Goal: Information Seeking & Learning: Learn about a topic

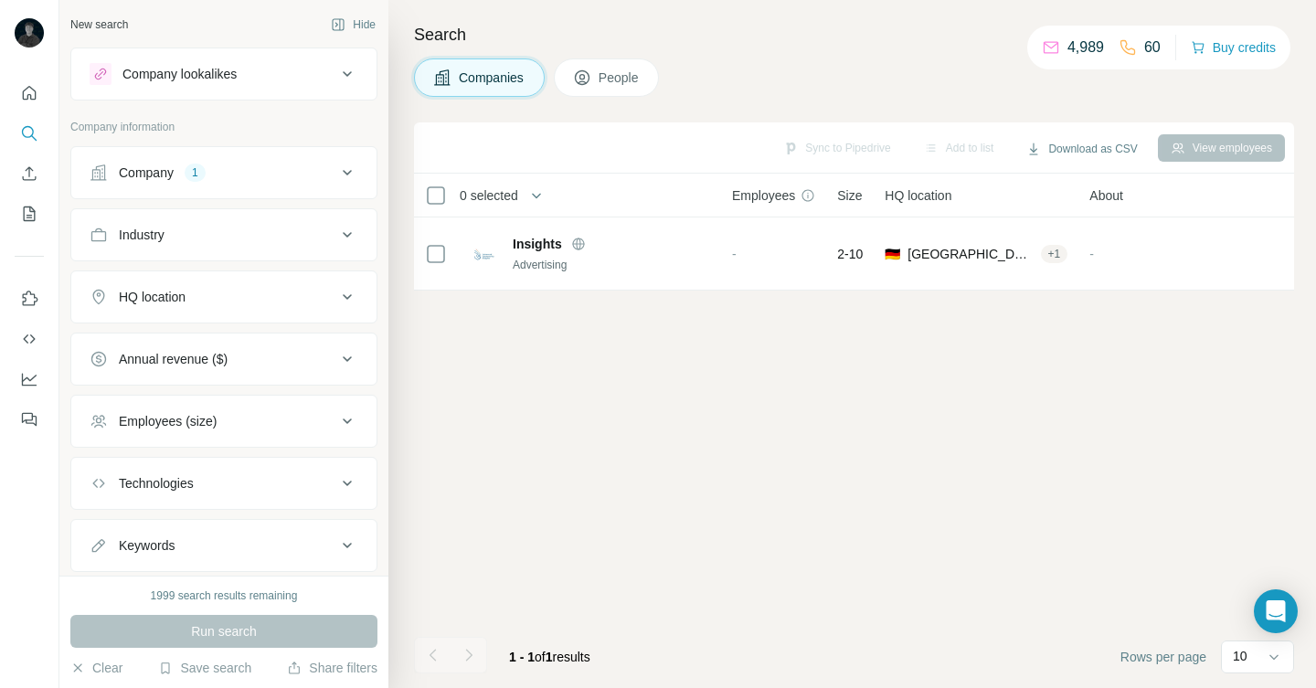
click at [288, 175] on div "Company 1" at bounding box center [213, 173] width 247 height 18
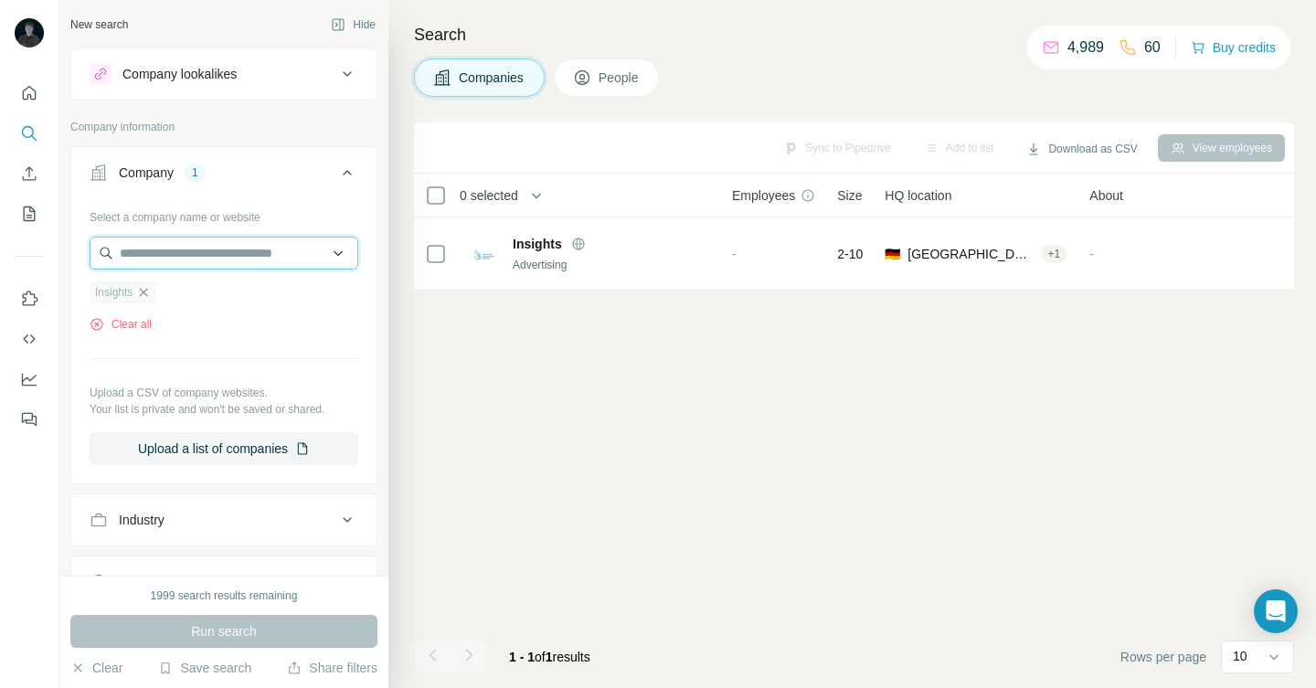
click at [270, 267] on input "text" at bounding box center [224, 253] width 269 height 33
click at [303, 358] on hr at bounding box center [224, 358] width 269 height 1
click at [140, 294] on icon "button" at bounding box center [143, 292] width 15 height 15
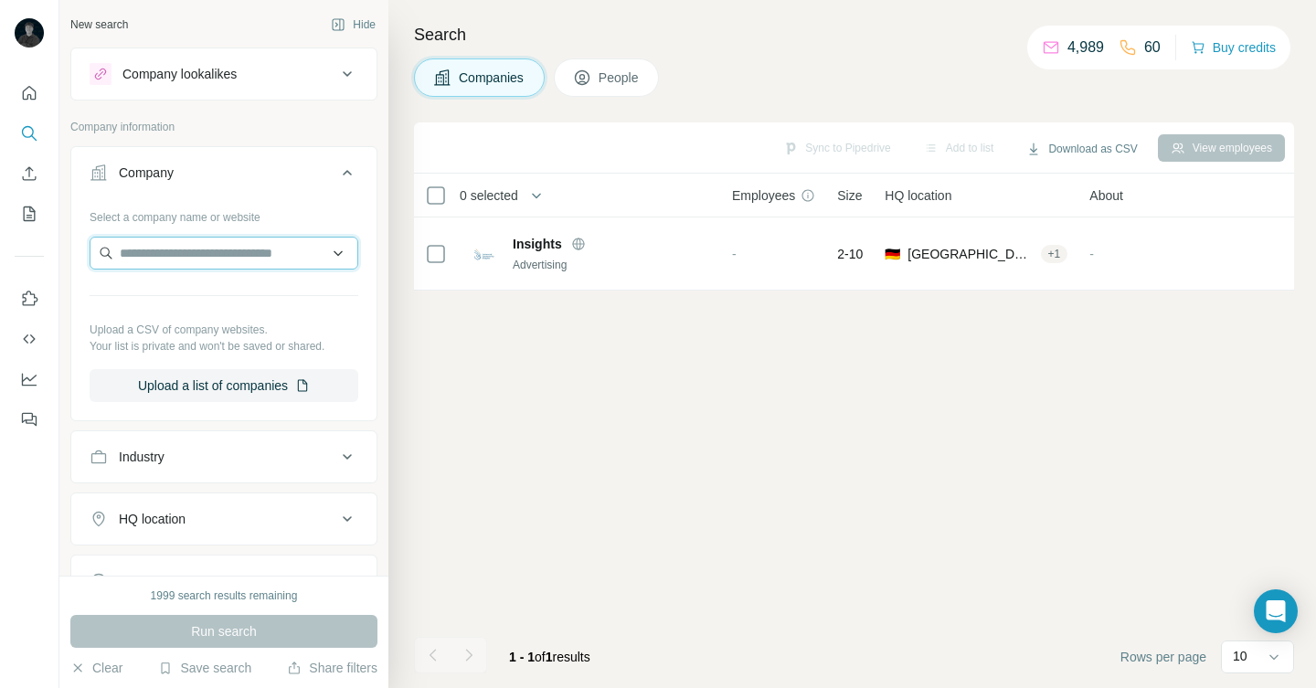
click at [153, 266] on input "text" at bounding box center [224, 253] width 269 height 33
type input "**********"
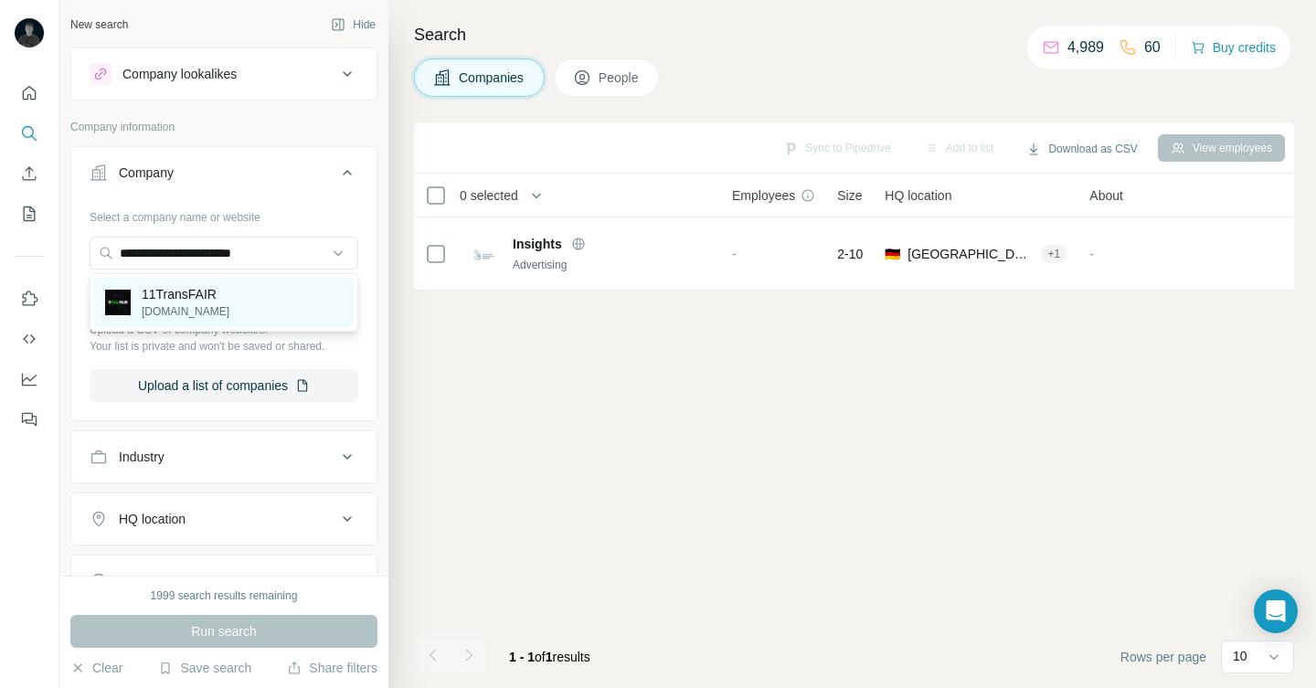
click at [164, 293] on p "11TransFAIR" at bounding box center [186, 294] width 88 height 18
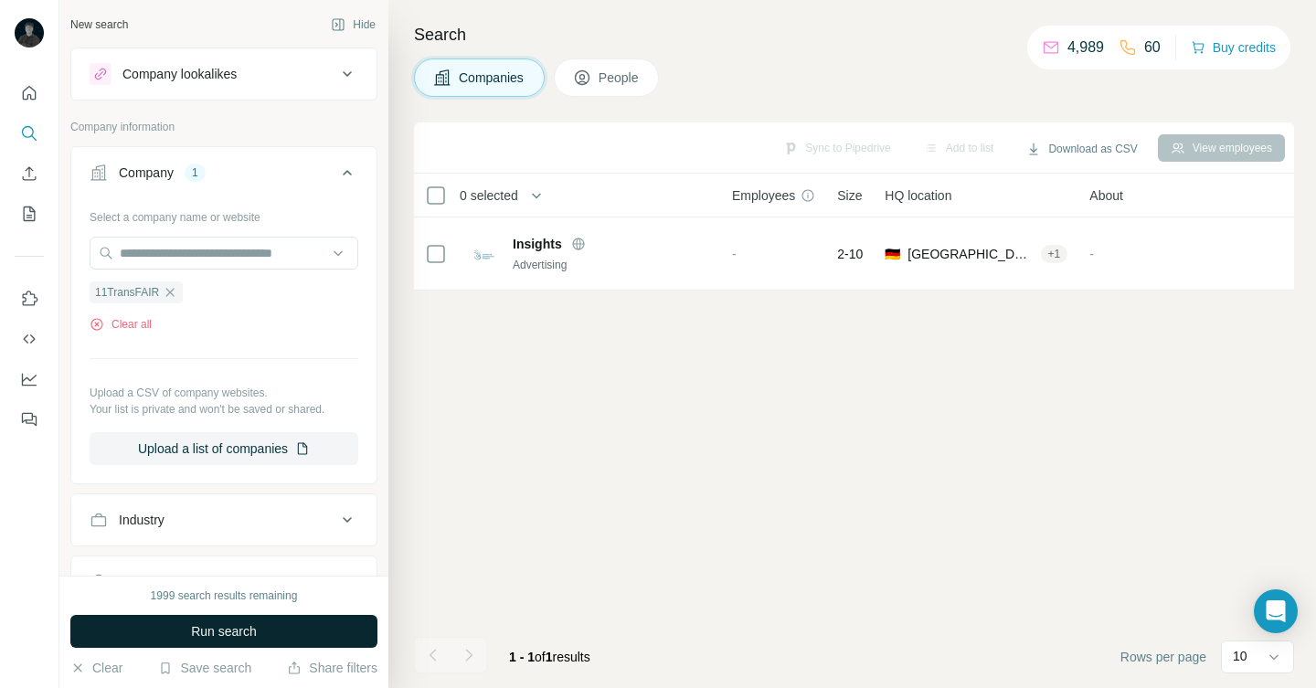
click at [275, 638] on button "Run search" at bounding box center [223, 631] width 307 height 33
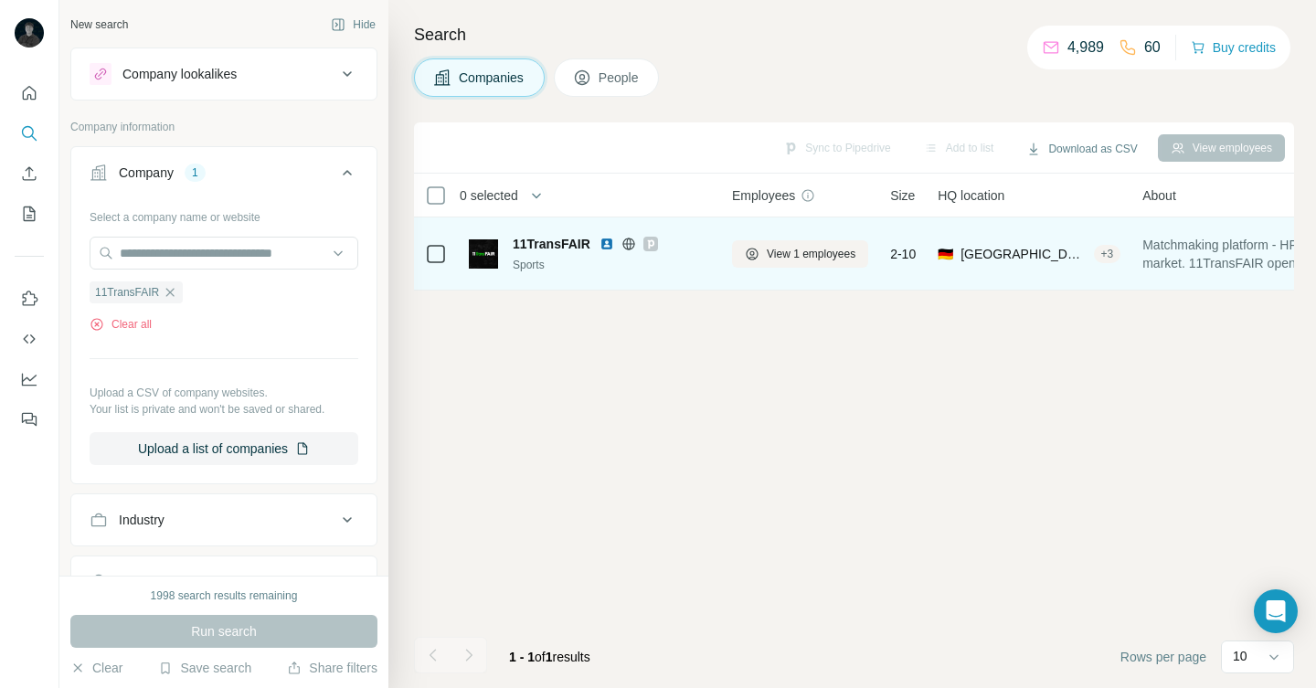
click at [666, 242] on div "11TransFAIR" at bounding box center [611, 244] width 197 height 18
click at [647, 245] on icon at bounding box center [650, 243] width 6 height 9
click at [606, 246] on img at bounding box center [606, 244] width 15 height 15
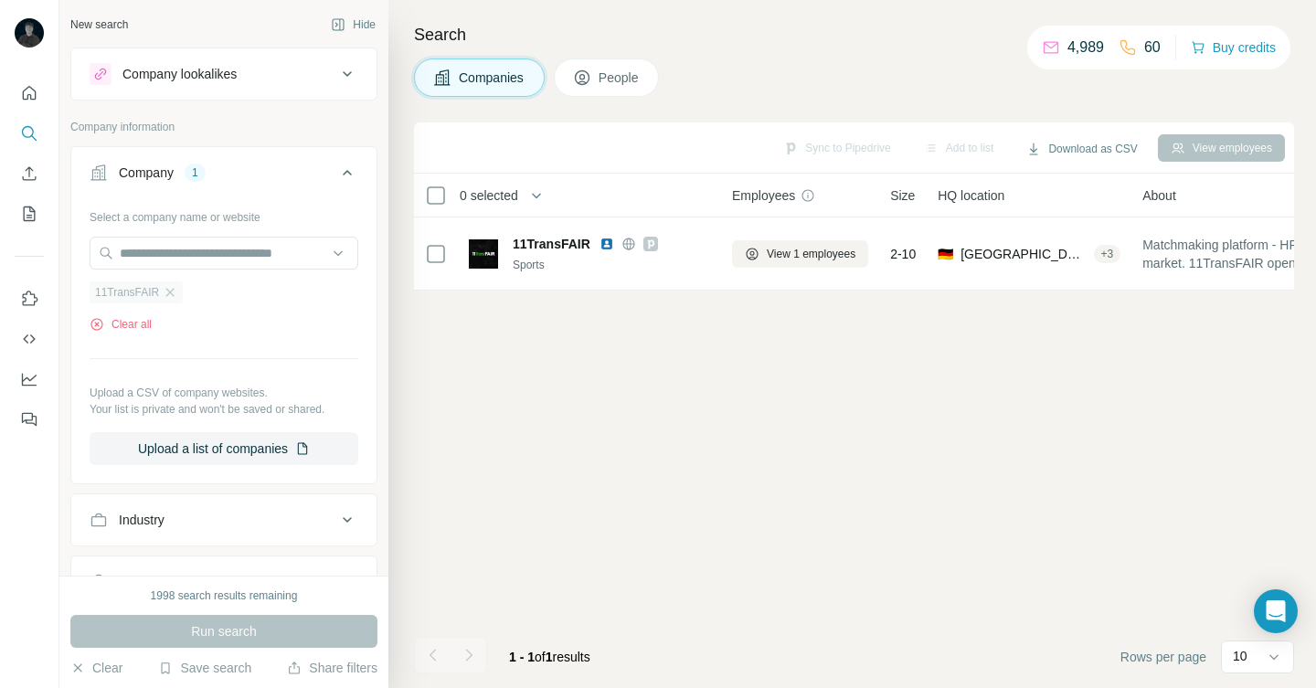
click at [175, 284] on div "11TransFAIR" at bounding box center [136, 292] width 93 height 22
click at [181, 258] on input "text" at bounding box center [224, 253] width 269 height 33
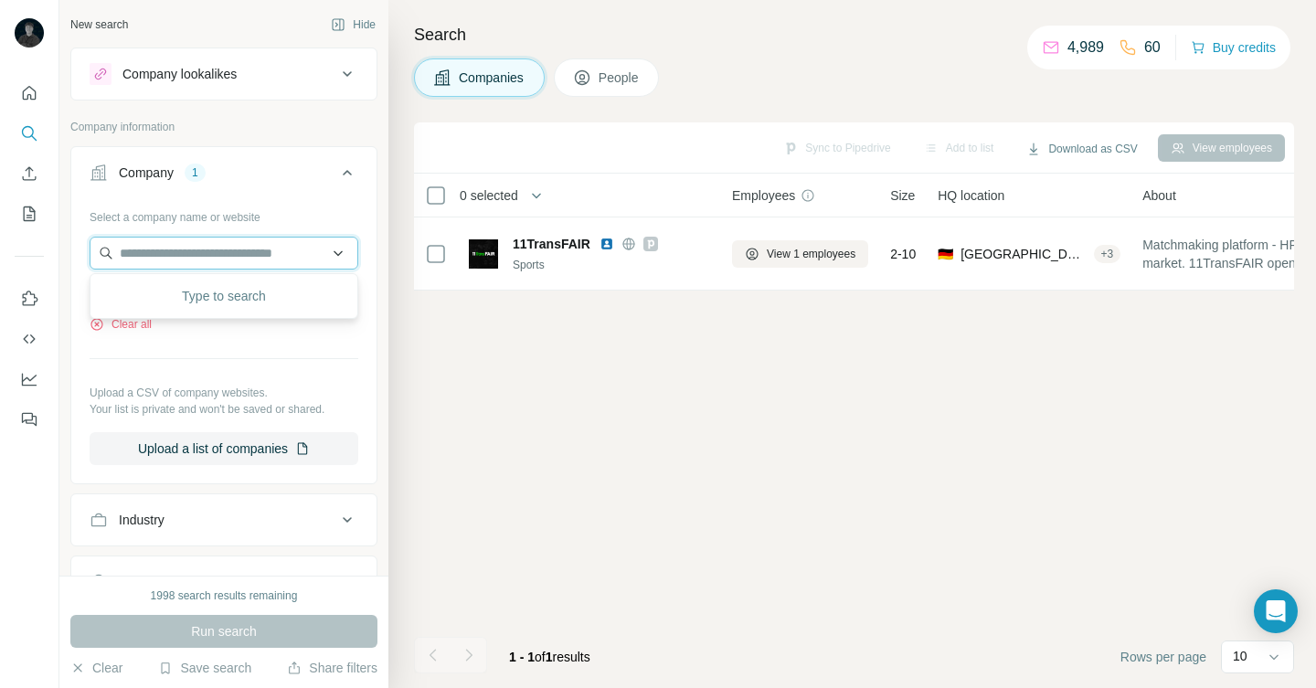
click at [179, 252] on input "text" at bounding box center [224, 253] width 269 height 33
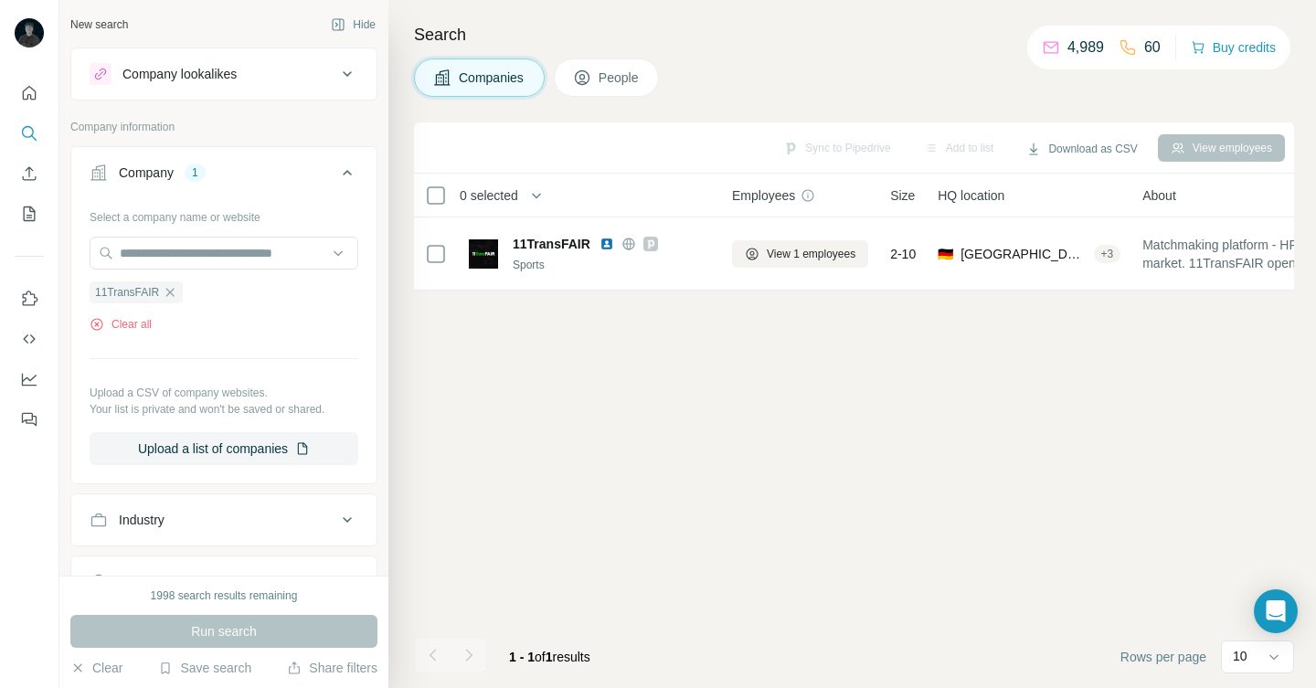
click at [222, 339] on div "Select a company name or website 11TransFAIR Clear all Upload a CSV of company …" at bounding box center [224, 333] width 269 height 263
click at [170, 304] on div "11TransFAIR Clear all" at bounding box center [224, 301] width 269 height 63
click at [170, 293] on icon "button" at bounding box center [170, 292] width 15 height 15
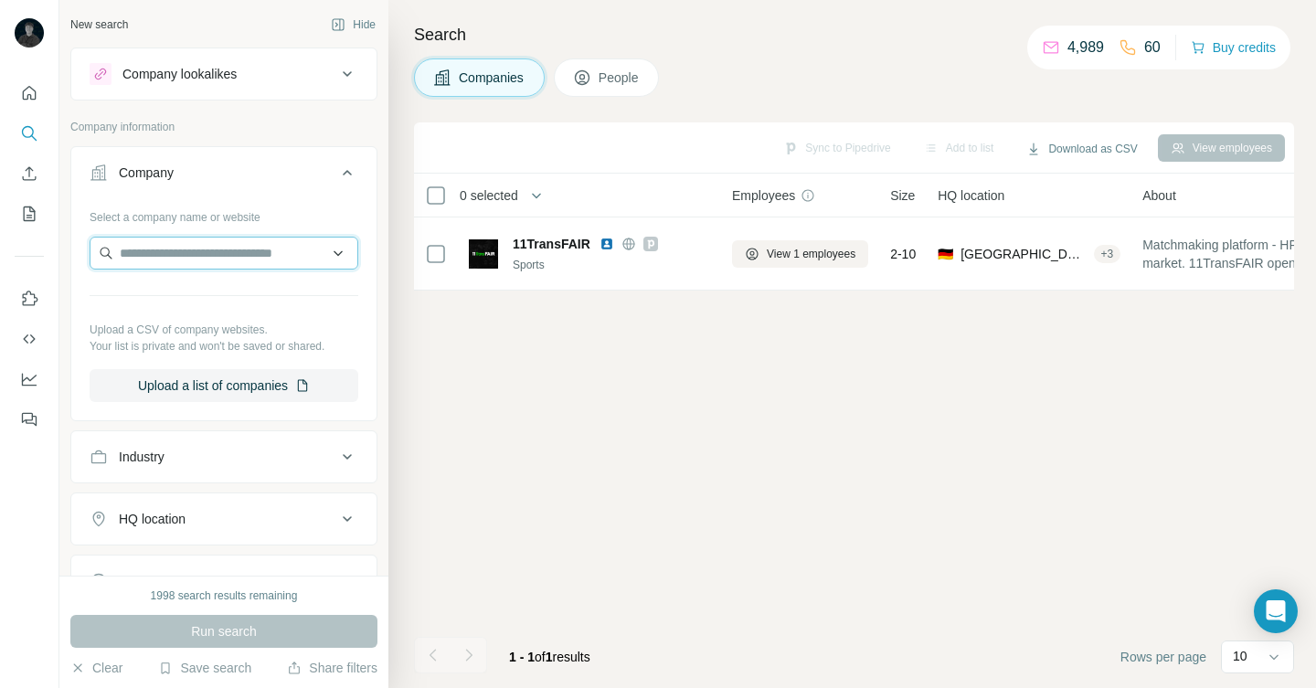
click at [170, 256] on input "text" at bounding box center [224, 253] width 269 height 33
paste input "**********"
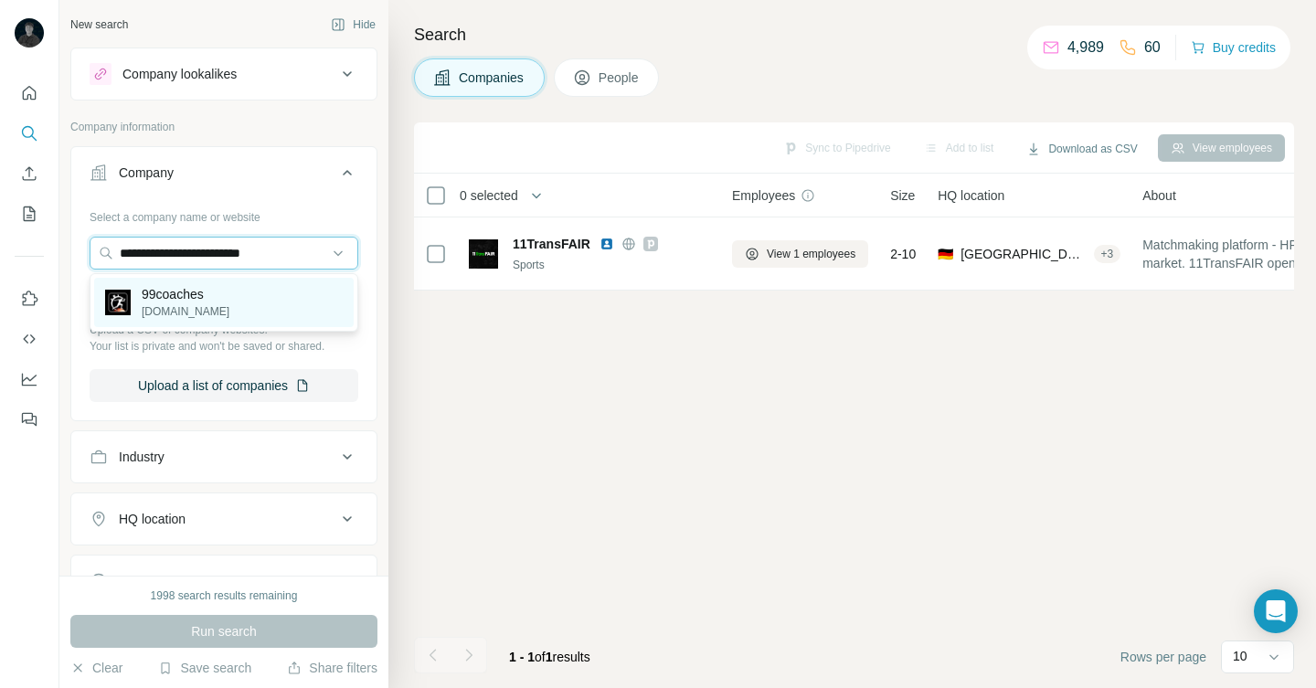
type input "**********"
click at [206, 291] on p "99coaches" at bounding box center [186, 294] width 88 height 18
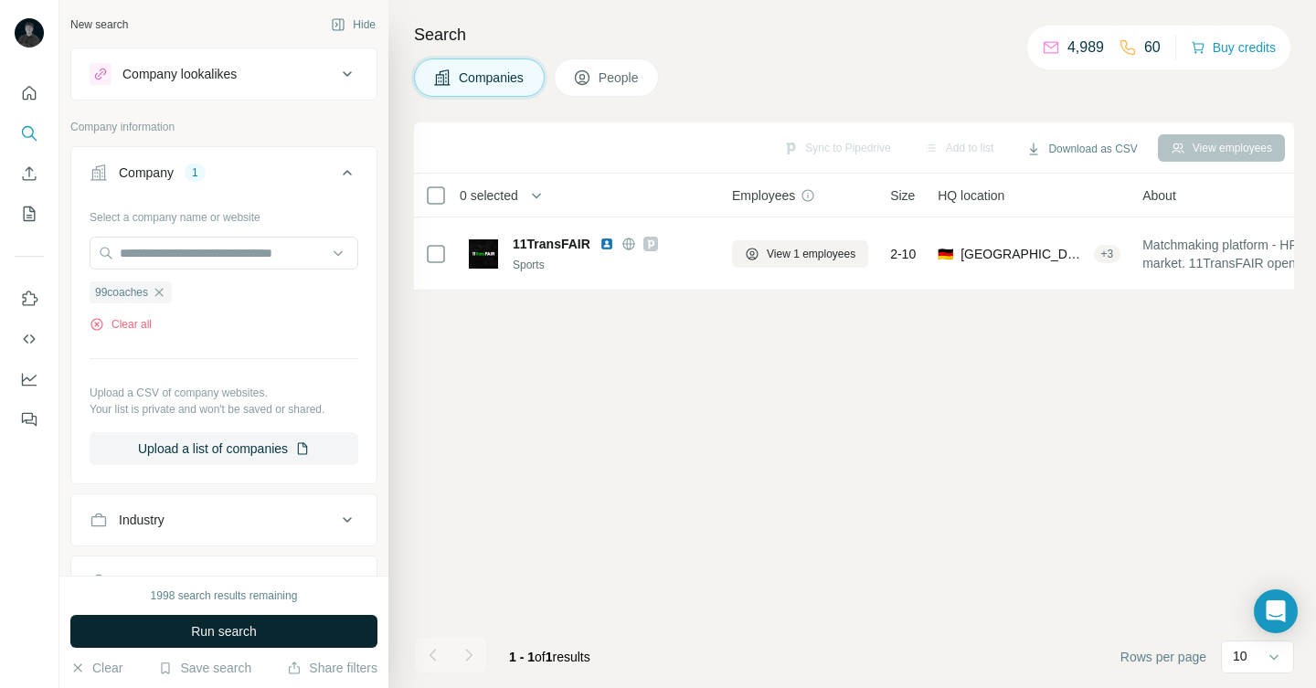
click at [269, 629] on button "Run search" at bounding box center [223, 631] width 307 height 33
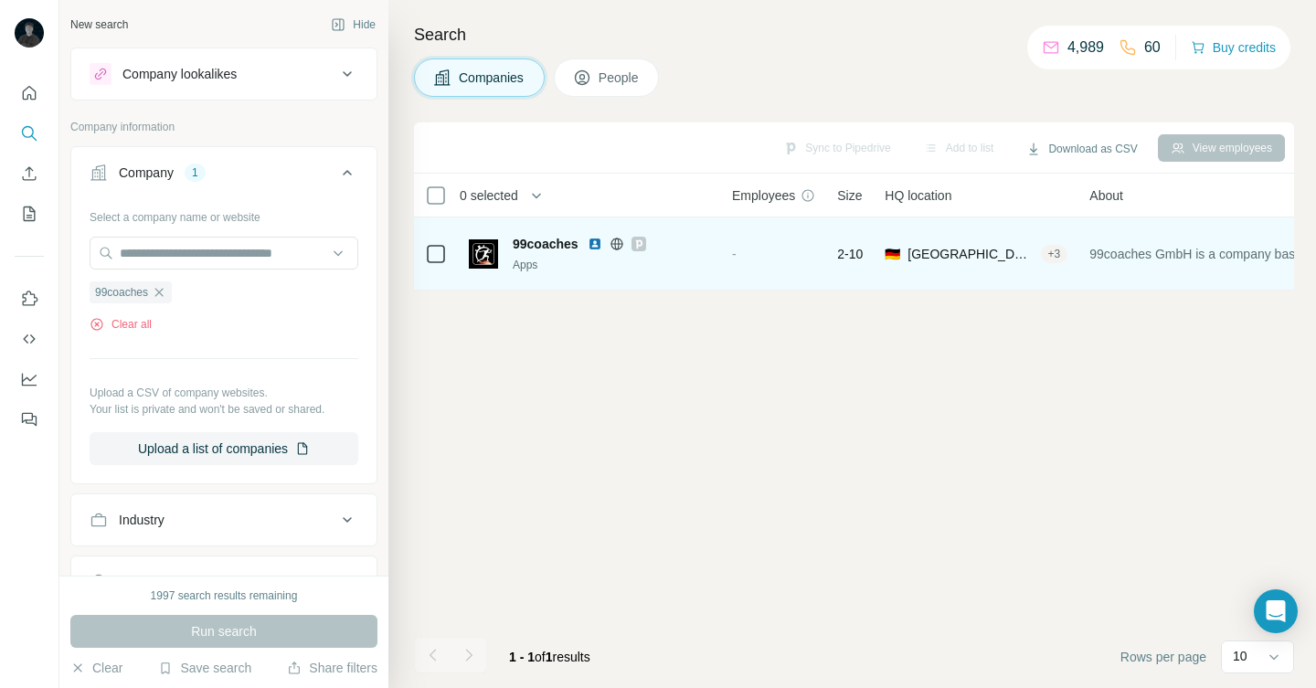
click at [641, 244] on icon at bounding box center [638, 243] width 6 height 9
click at [600, 245] on img at bounding box center [594, 244] width 15 height 15
click at [622, 243] on icon at bounding box center [616, 243] width 12 height 1
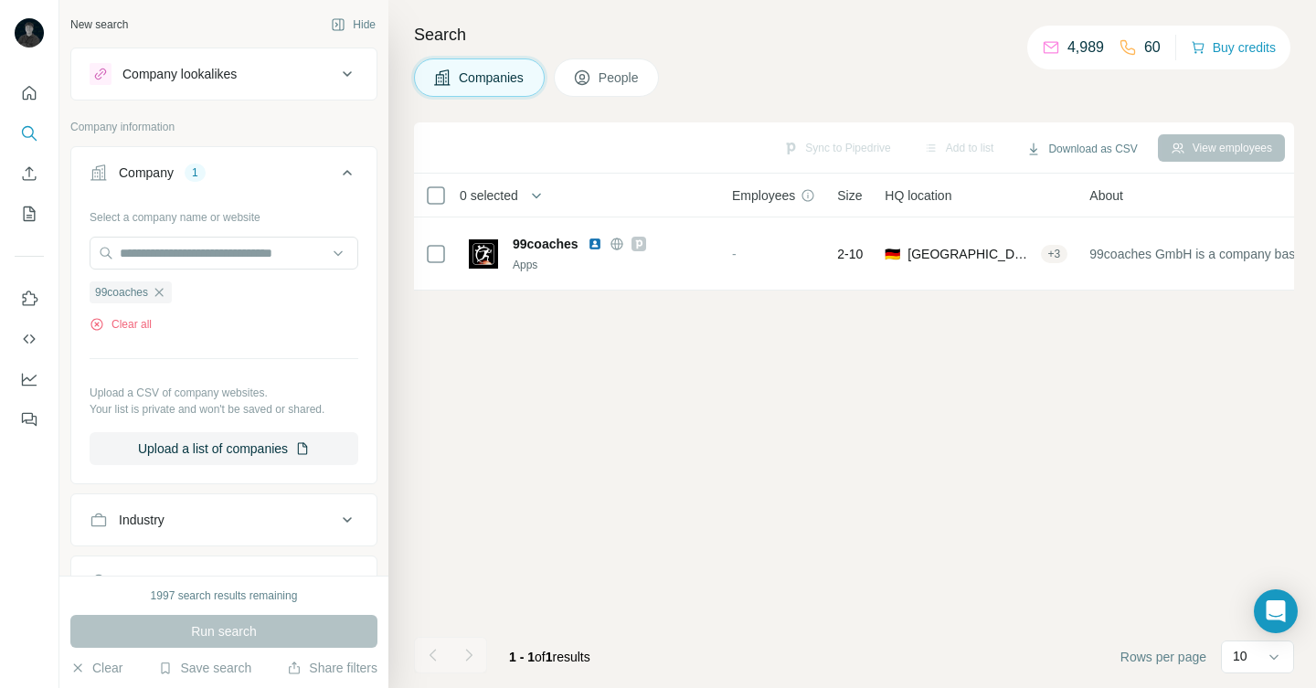
drag, startPoint x: 859, startPoint y: 120, endPoint x: 857, endPoint y: 108, distance: 12.0
click at [859, 119] on div "Search Companies People Sync to Pipedrive Add to list Download as CSV View empl…" at bounding box center [851, 344] width 927 height 688
click at [162, 296] on icon "button" at bounding box center [159, 292] width 15 height 15
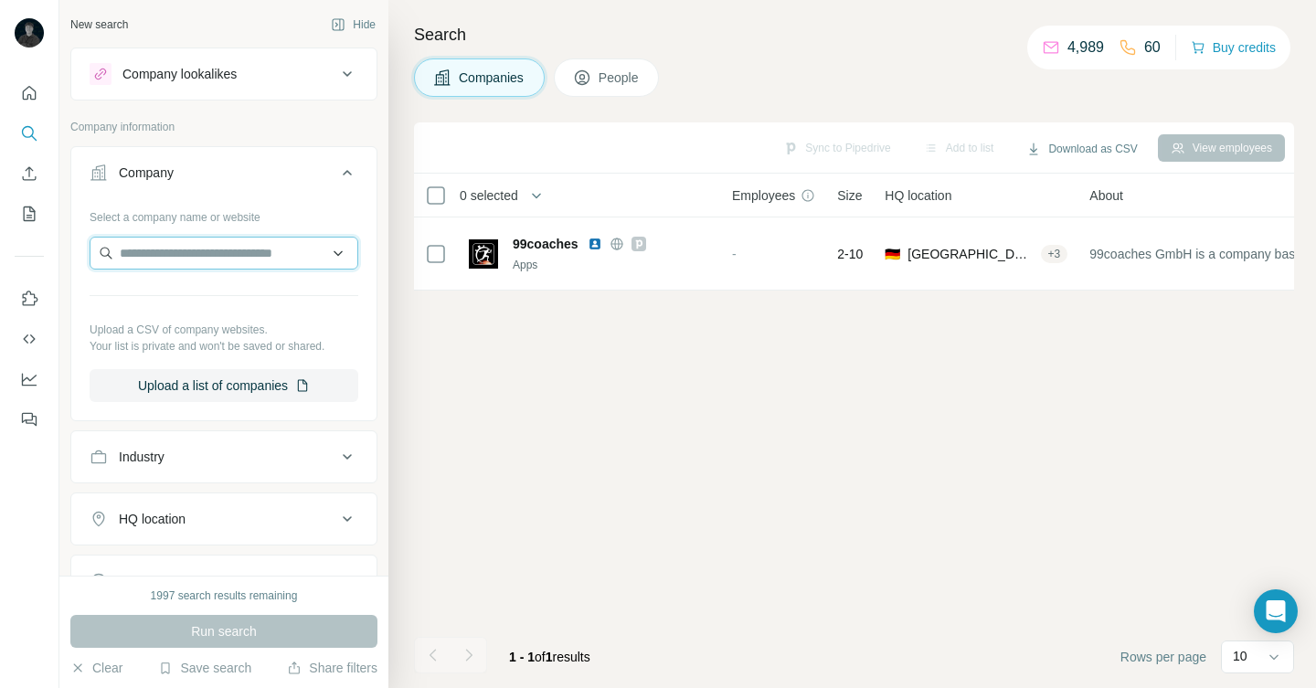
click at [168, 259] on input "text" at bounding box center [224, 253] width 269 height 33
type input "**********"
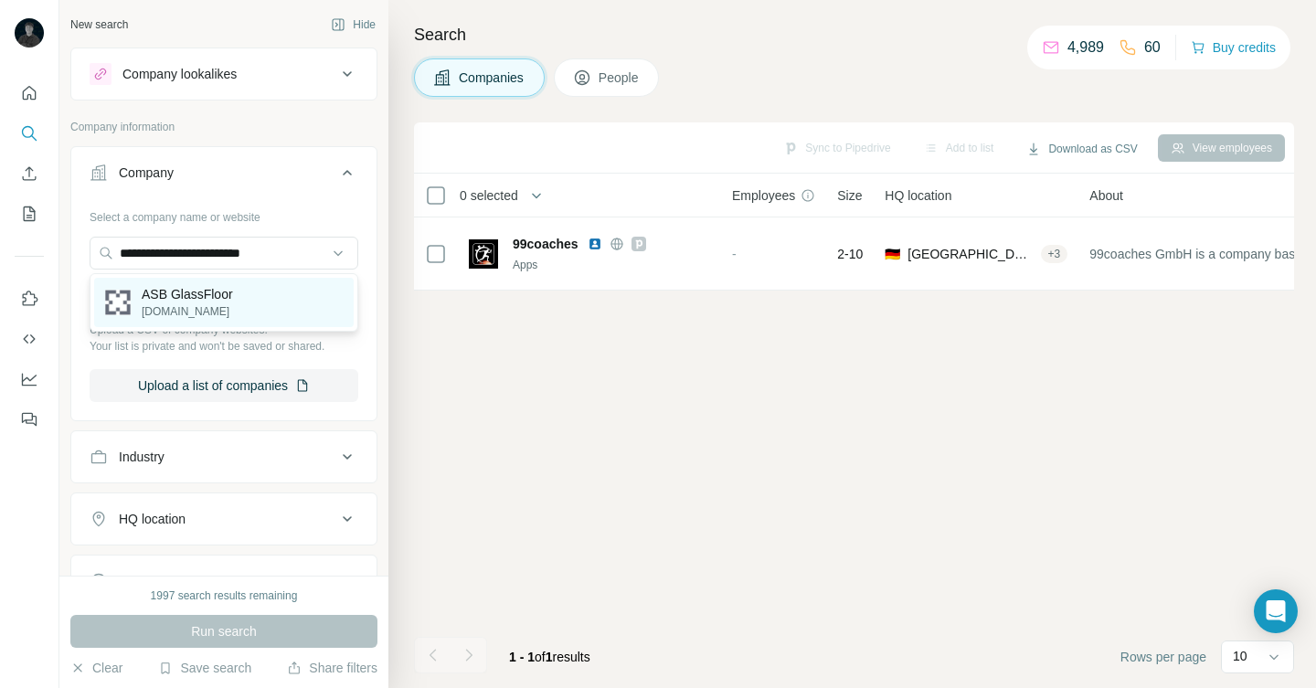
click at [143, 314] on p "[DOMAIN_NAME]" at bounding box center [187, 311] width 91 height 16
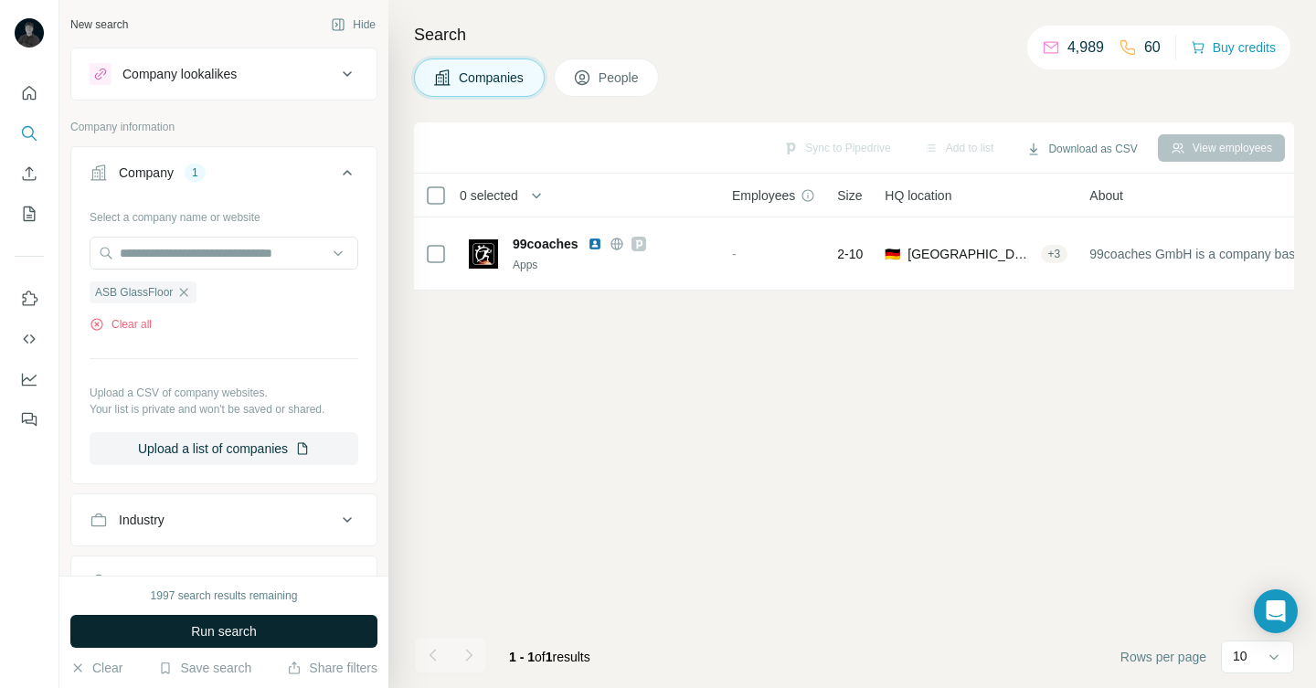
click at [209, 627] on span "Run search" at bounding box center [224, 631] width 66 height 18
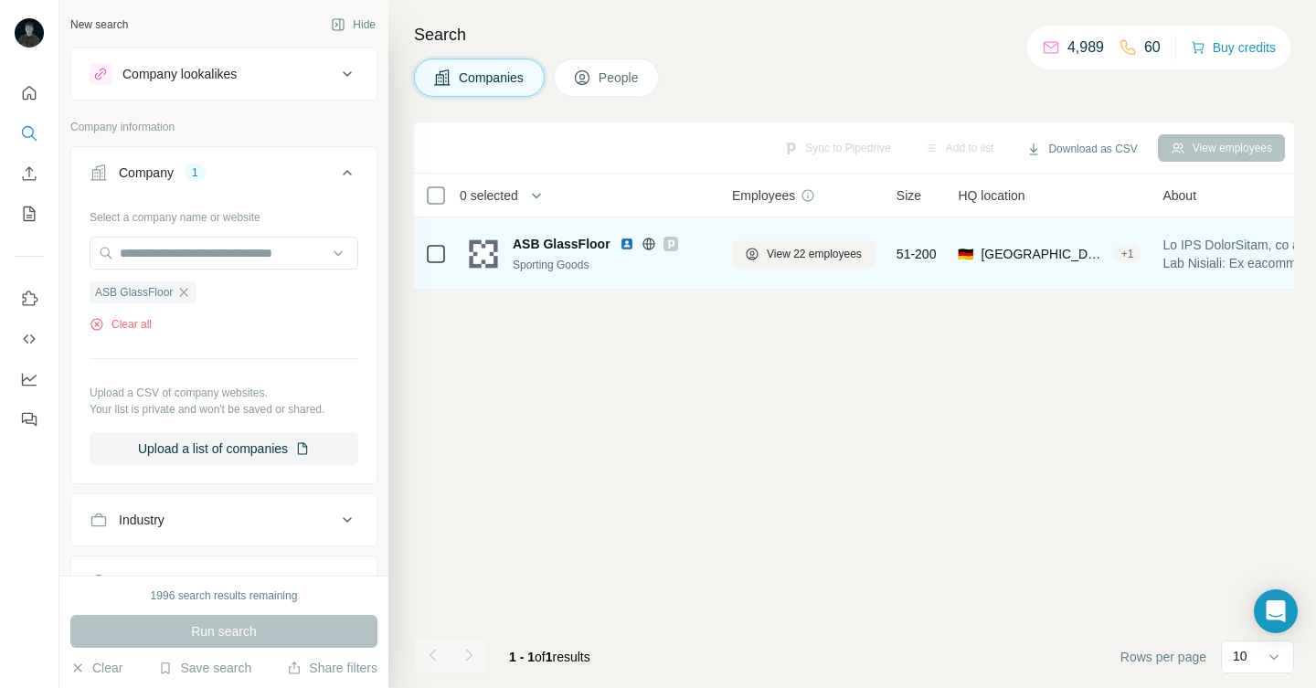
click at [672, 246] on icon at bounding box center [670, 244] width 11 height 15
click at [623, 245] on img at bounding box center [626, 244] width 15 height 15
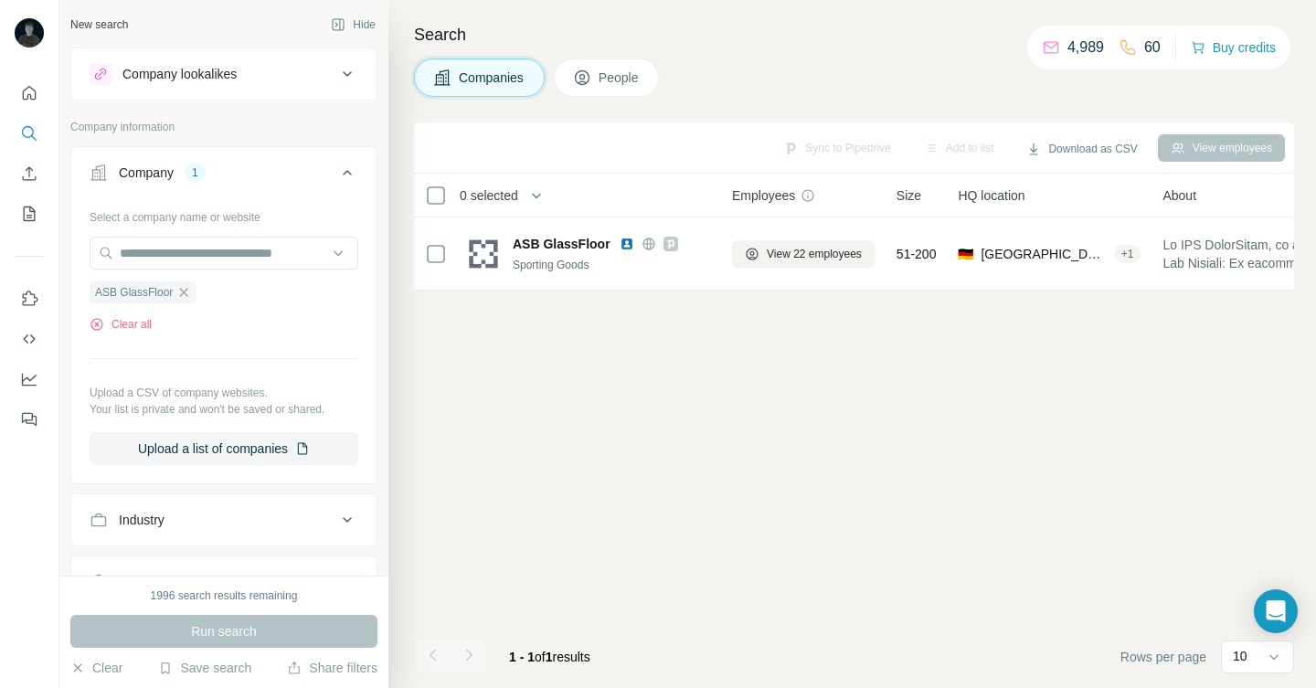
click at [632, 79] on span "People" at bounding box center [619, 78] width 42 height 18
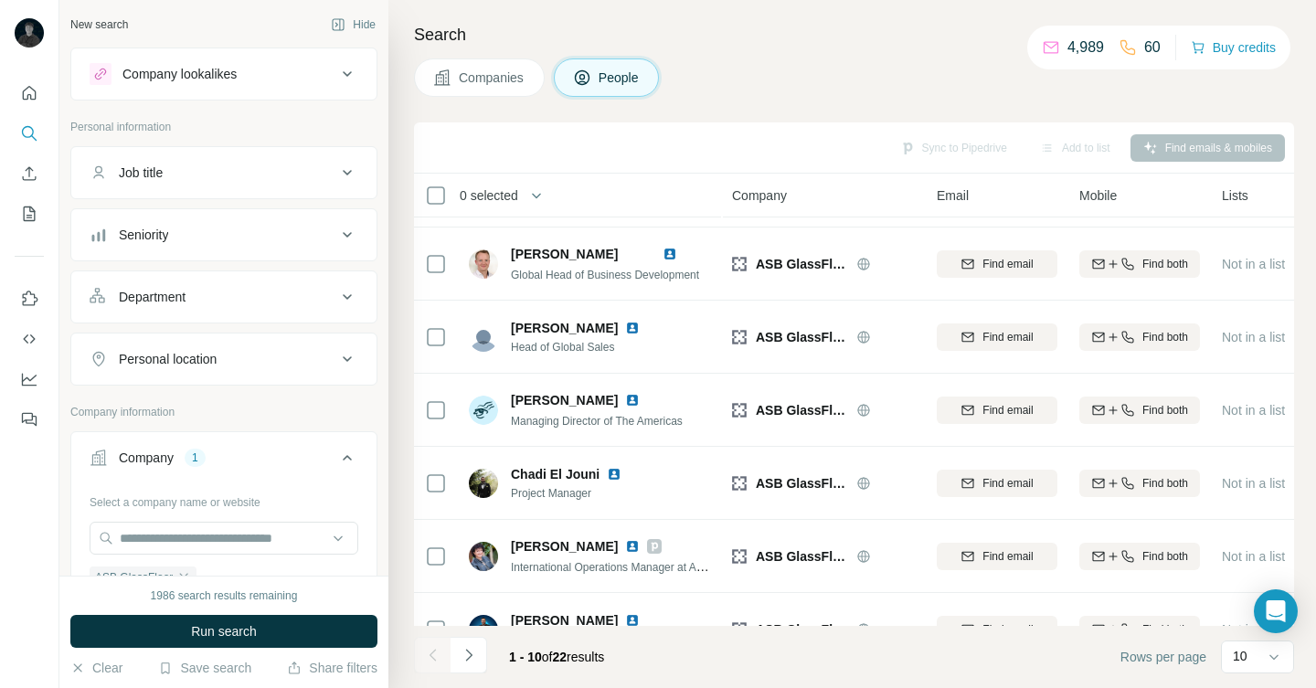
scroll to position [138, 0]
